Goal: Task Accomplishment & Management: Use online tool/utility

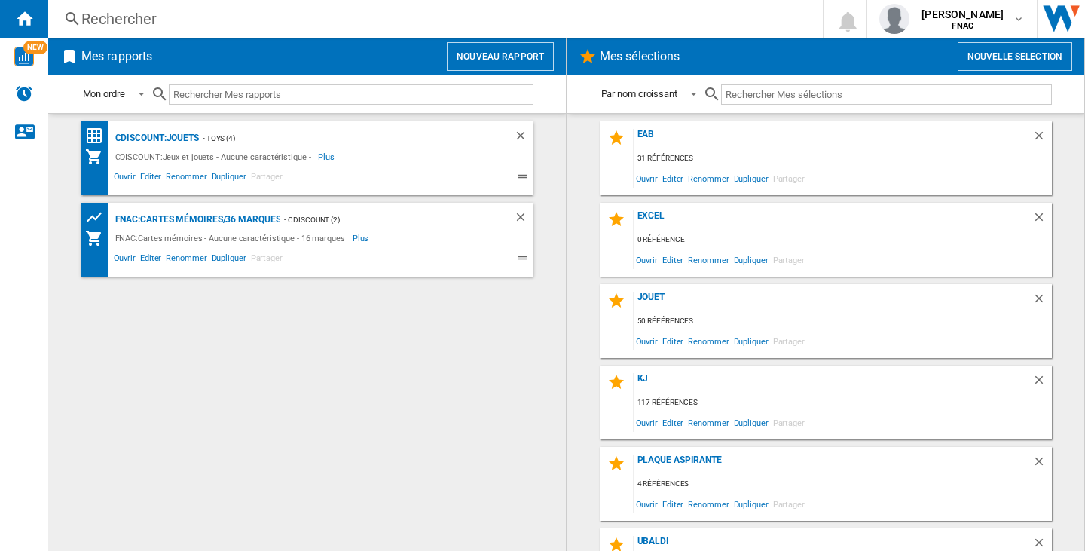
click at [525, 50] on button "Nouveau rapport" at bounding box center [500, 56] width 107 height 29
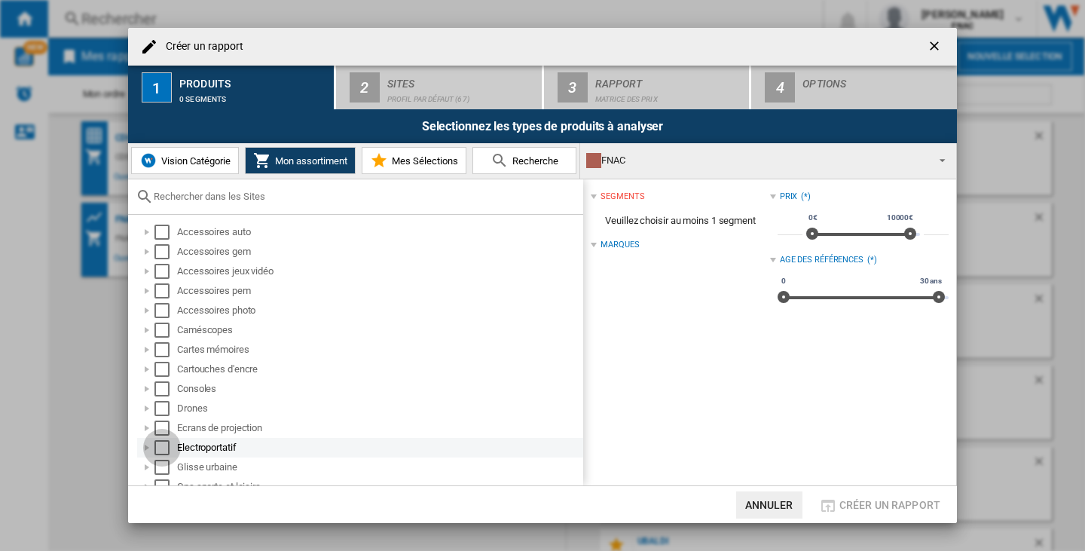
click at [160, 446] on div "Select" at bounding box center [161, 447] width 15 height 15
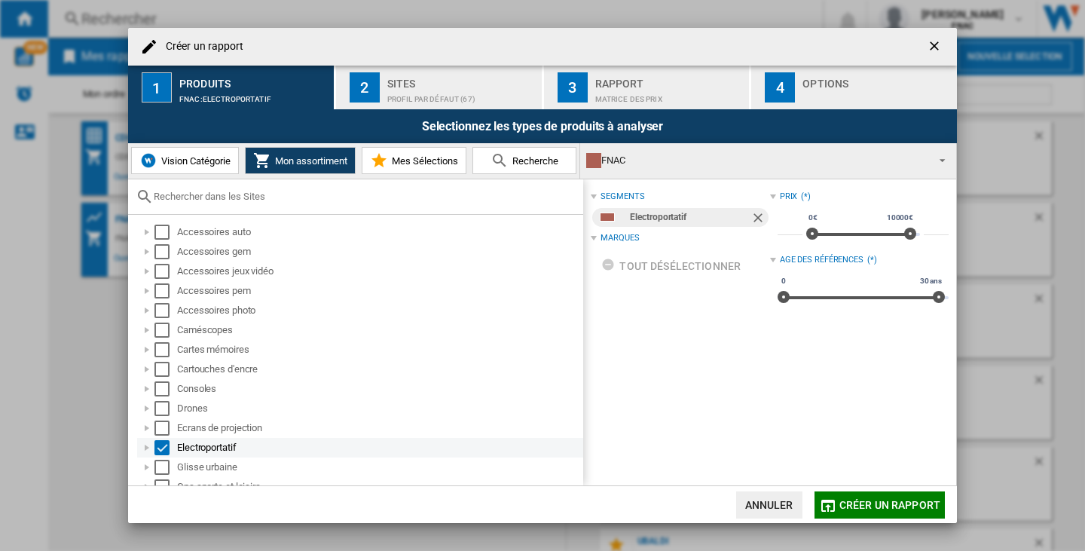
click at [154, 443] on div "Select" at bounding box center [161, 447] width 15 height 15
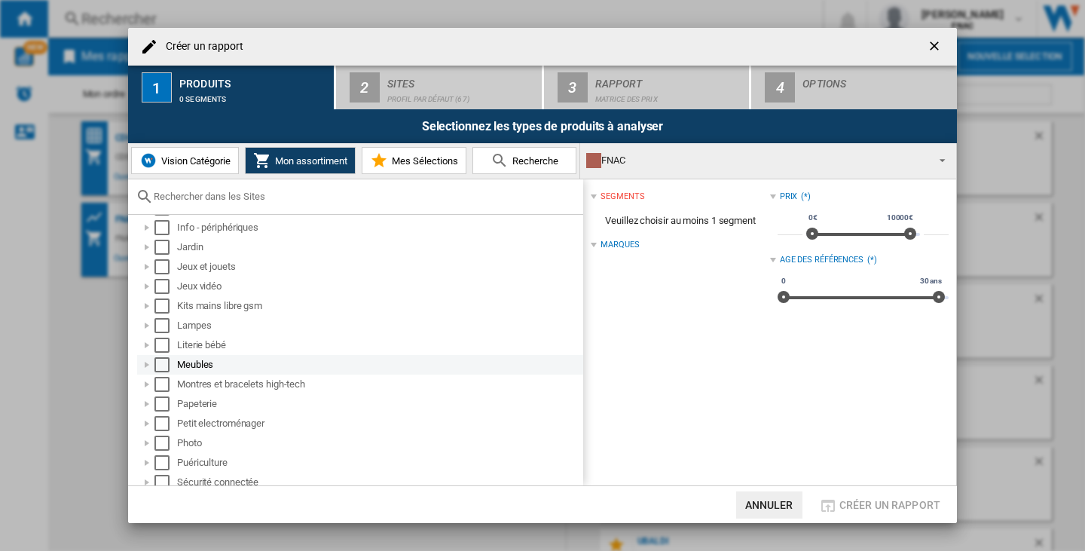
scroll to position [226, 0]
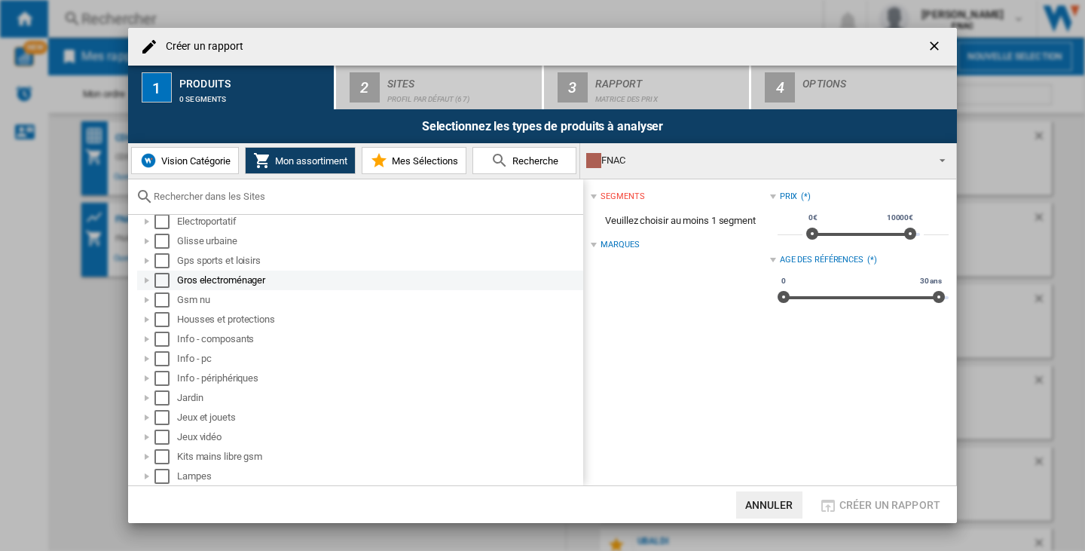
click at [158, 276] on div "Select" at bounding box center [161, 280] width 15 height 15
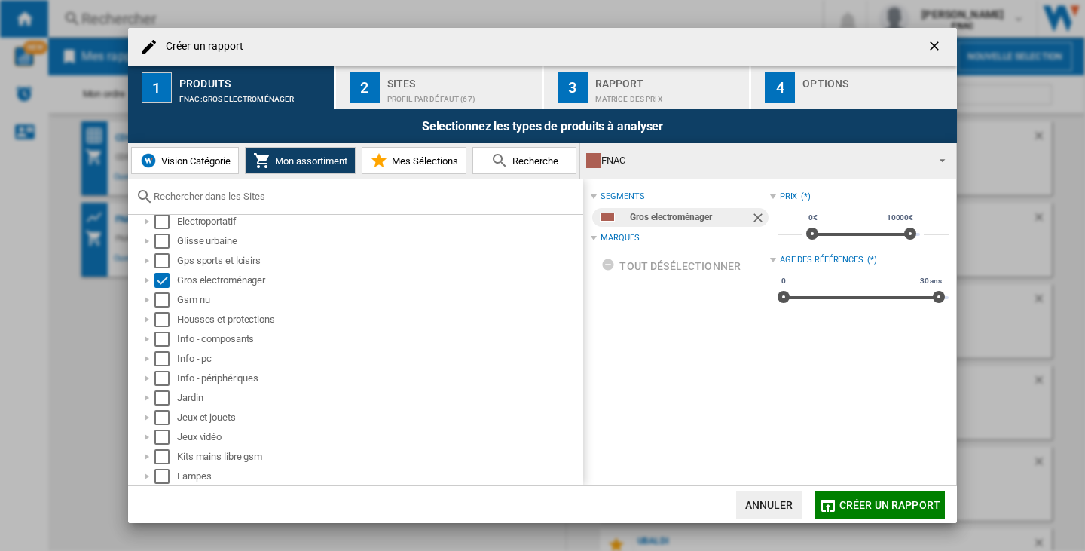
click at [523, 78] on div "Sites" at bounding box center [461, 80] width 148 height 16
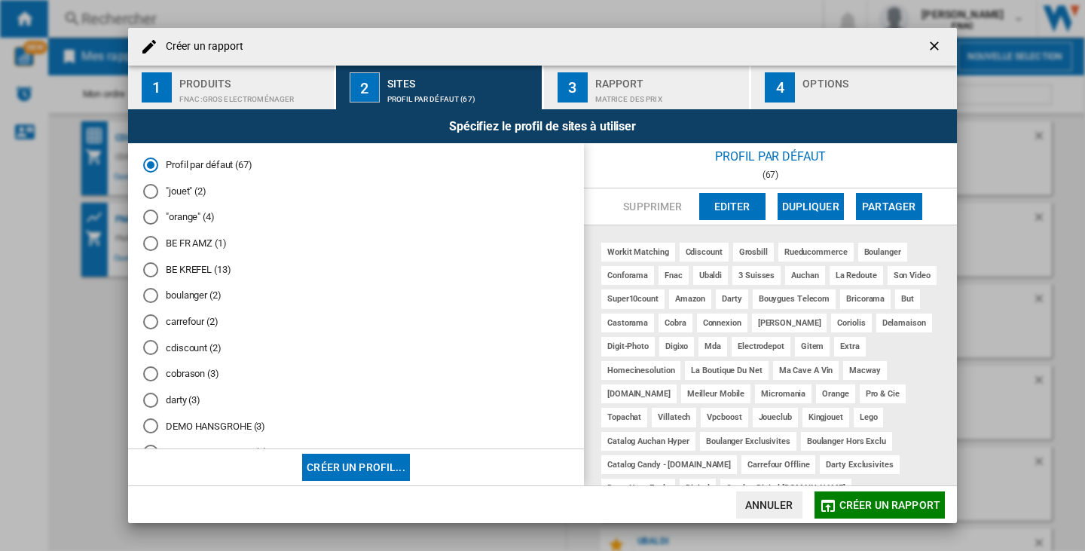
click at [194, 191] on md-radio-button ""jouet" (2)" at bounding box center [356, 191] width 426 height 14
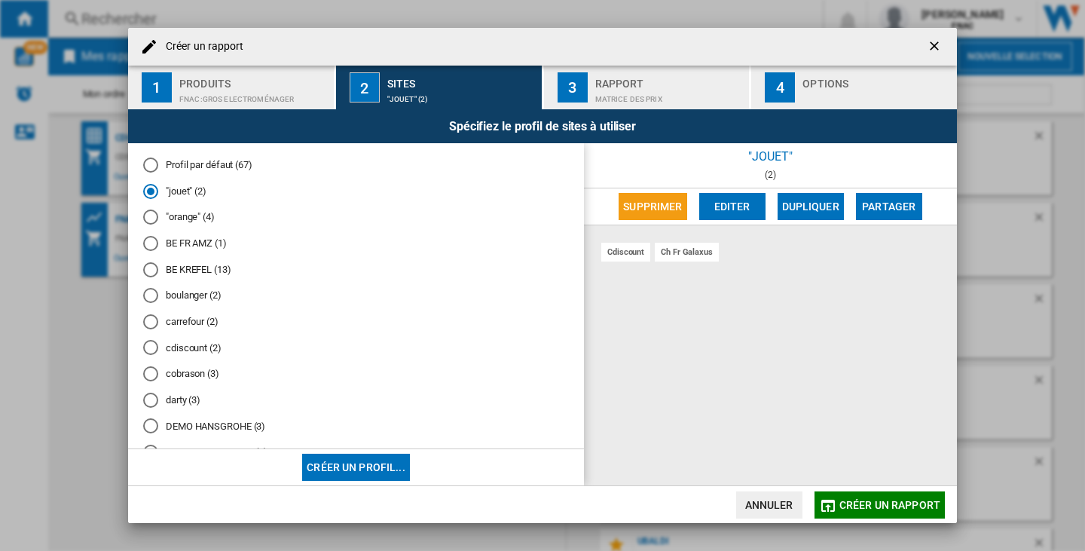
click at [188, 319] on md-radio-button "carrefour (2)" at bounding box center [356, 321] width 426 height 14
click at [663, 76] on div "Rapport" at bounding box center [669, 80] width 148 height 16
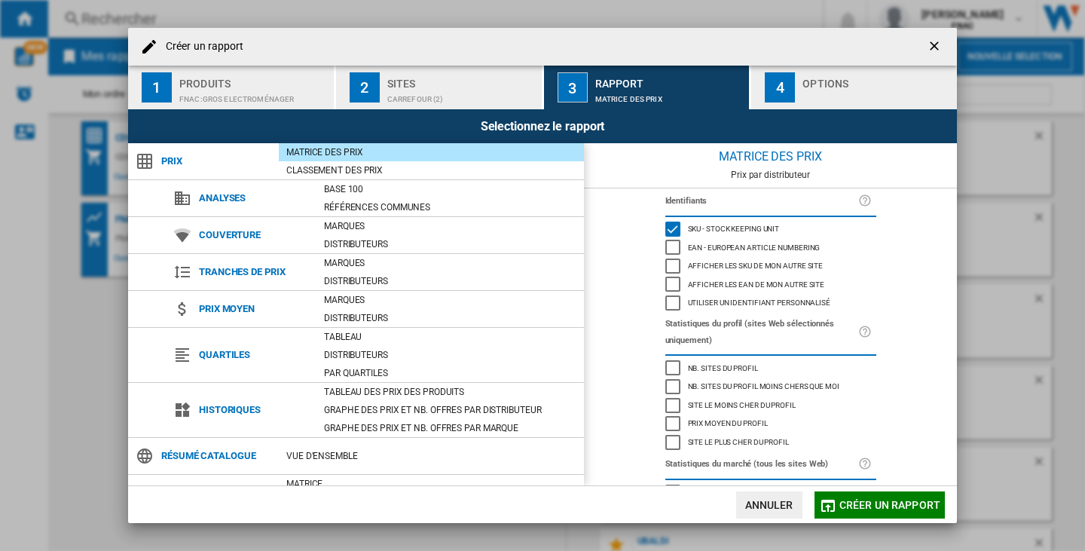
scroll to position [63, 0]
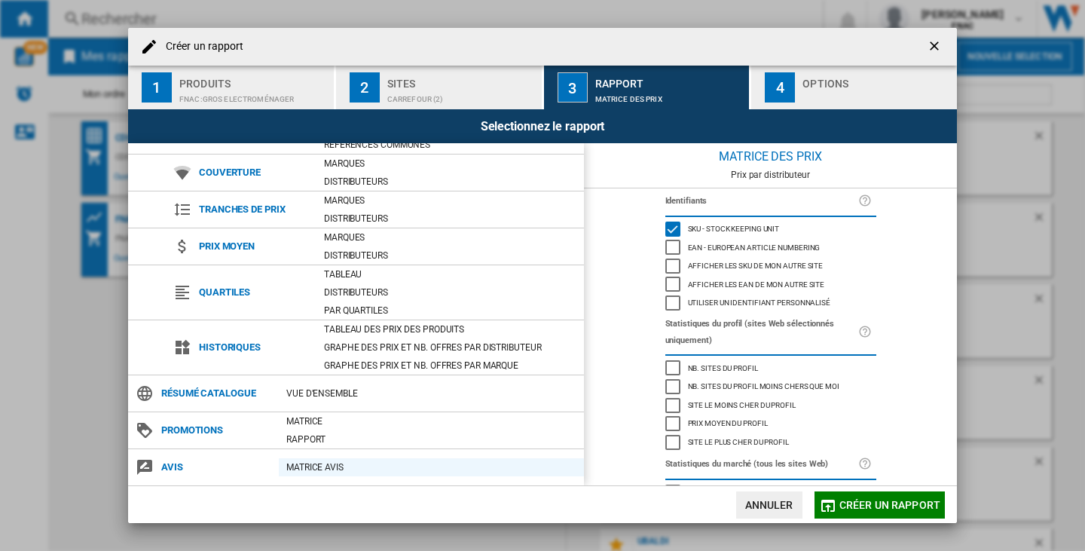
click at [331, 465] on div "Matrice AVIS" at bounding box center [431, 466] width 305 height 15
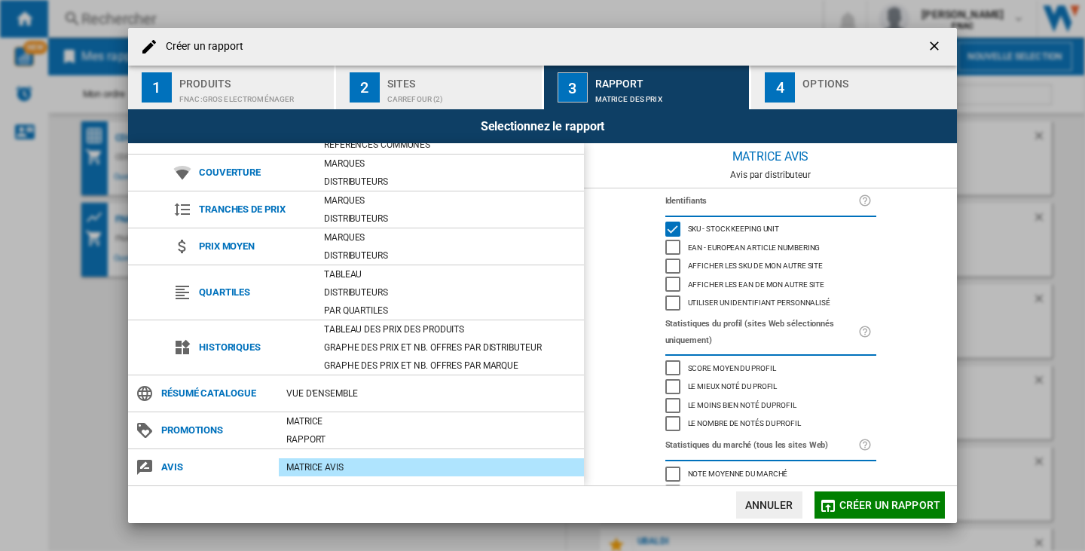
click at [824, 98] on div "button" at bounding box center [876, 95] width 148 height 16
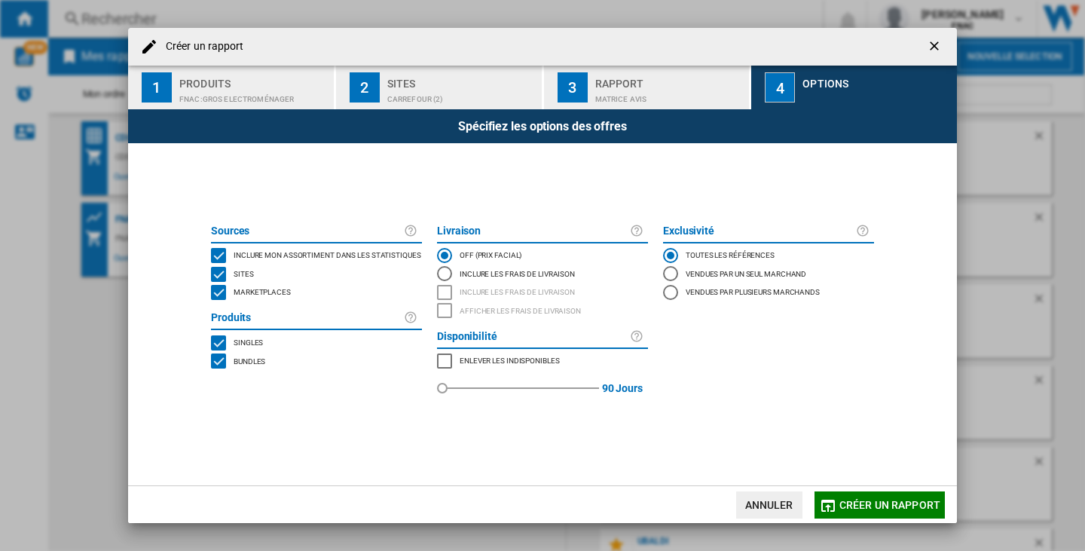
click at [879, 505] on span "Créer un rapport" at bounding box center [889, 505] width 101 height 12
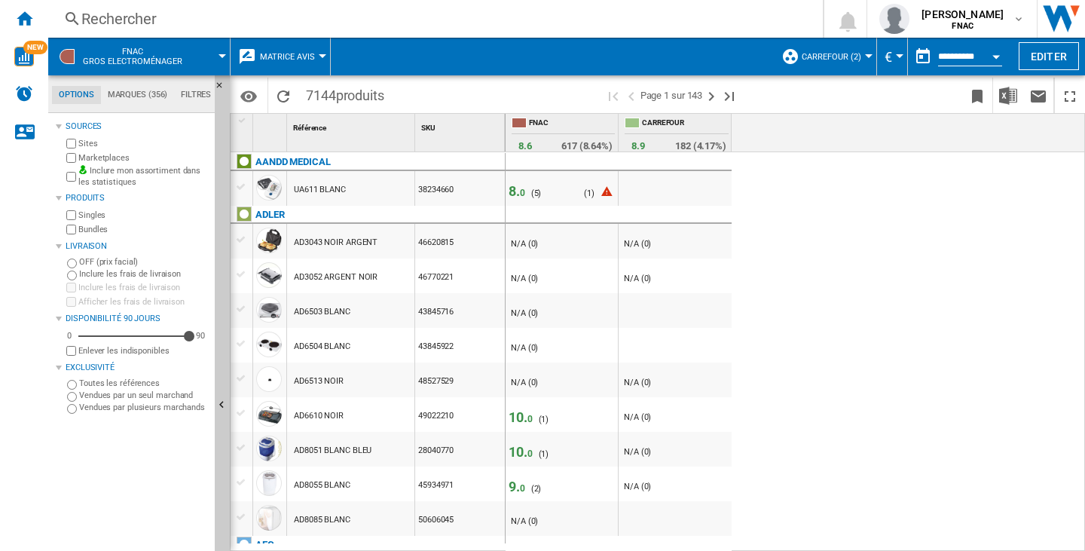
click at [774, 180] on div "8. 0 ( 5 ) N/A (0) ( 1 ) - N/A (0) - N/A (0) - N/A (0) - N/A (0) - N/A (0) - N/…" at bounding box center [795, 351] width 580 height 399
click at [924, 13] on span "felana lilia raharivololona" at bounding box center [962, 14] width 82 height 15
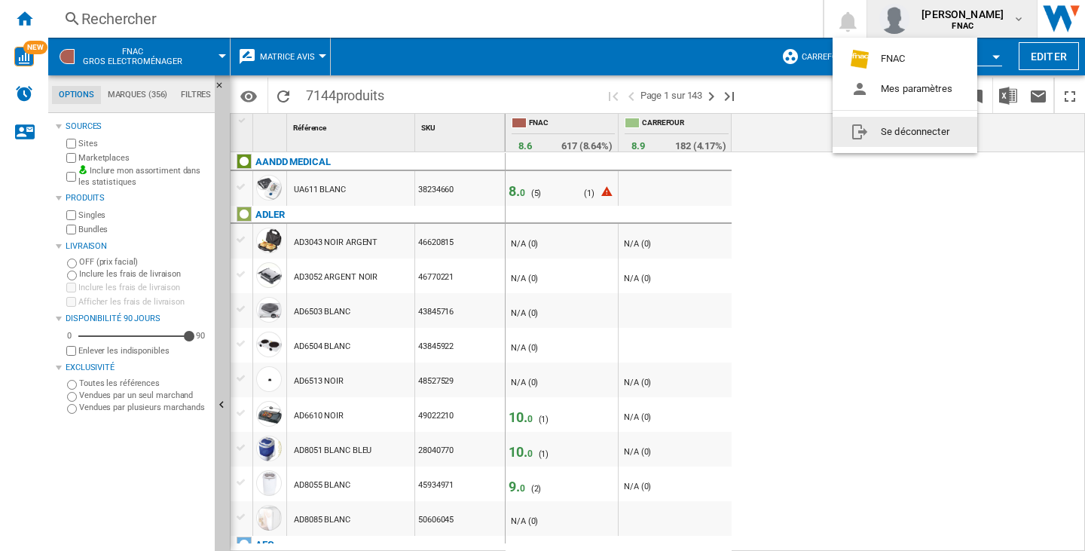
click at [910, 124] on button "Se déconnecter" at bounding box center [904, 132] width 145 height 30
